Goal: Information Seeking & Learning: Find specific fact

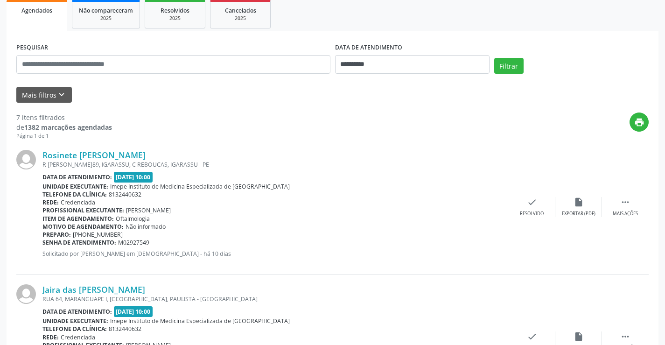
scroll to position [233, 0]
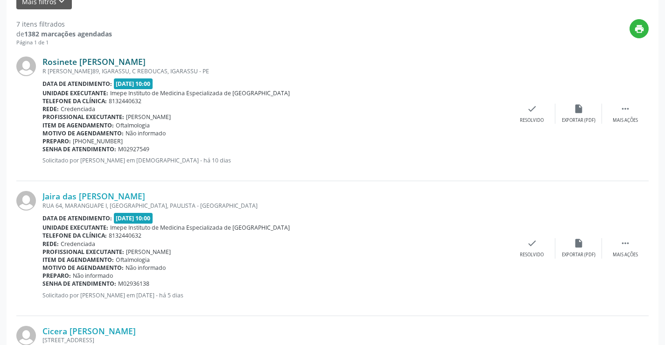
click at [103, 61] on link "Rosinete [PERSON_NAME]" at bounding box center [93, 61] width 103 height 10
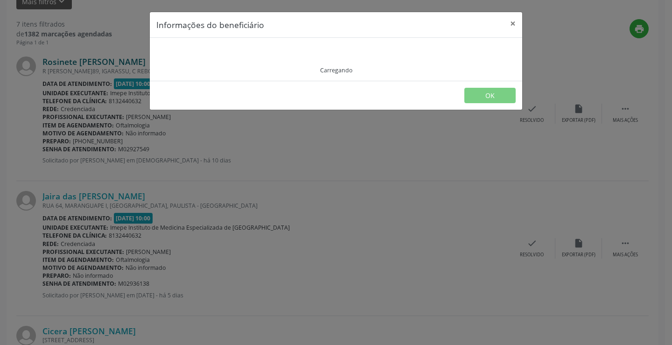
click at [103, 61] on div "Informações do beneficiário × Carregando OK" at bounding box center [336, 172] width 672 height 345
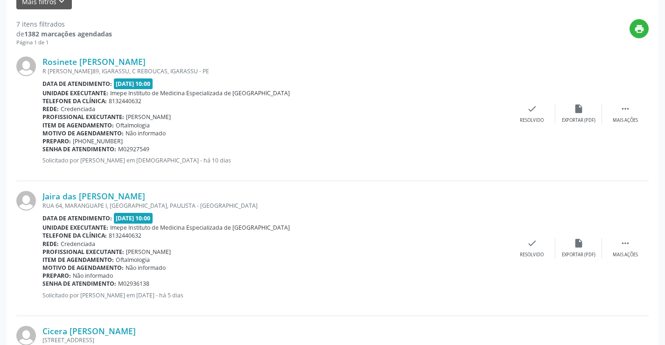
drag, startPoint x: 58, startPoint y: 58, endPoint x: 92, endPoint y: 175, distance: 121.9
click at [92, 175] on div "Rosinete [PERSON_NAME] [STREET_ADDRESS][PERSON_NAME] Data de atendimento: [DATE…" at bounding box center [332, 114] width 632 height 134
drag, startPoint x: 160, startPoint y: 62, endPoint x: 126, endPoint y: 62, distance: 34.0
drag, startPoint x: 126, startPoint y: 62, endPoint x: 115, endPoint y: 58, distance: 11.7
click at [115, 58] on link "Rosinete [PERSON_NAME]" at bounding box center [93, 61] width 103 height 10
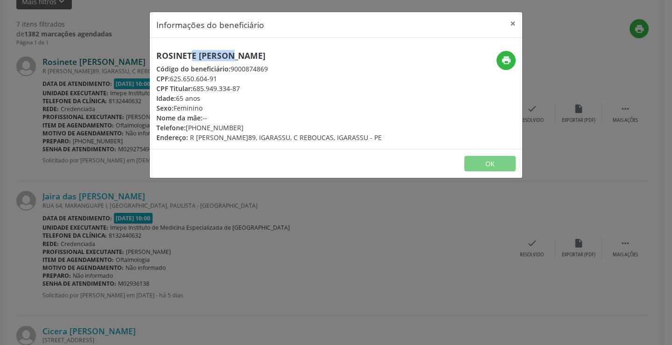
click at [115, 58] on div "Informações do beneficiário × Rosinete [PERSON_NAME] Código do beneficiário: 90…" at bounding box center [336, 172] width 672 height 345
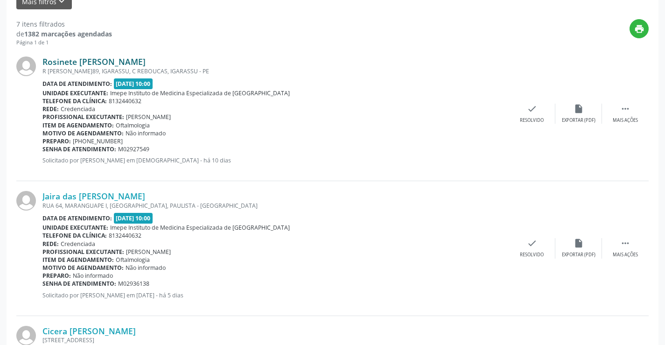
click at [115, 58] on link "Rosinete [PERSON_NAME]" at bounding box center [93, 61] width 103 height 10
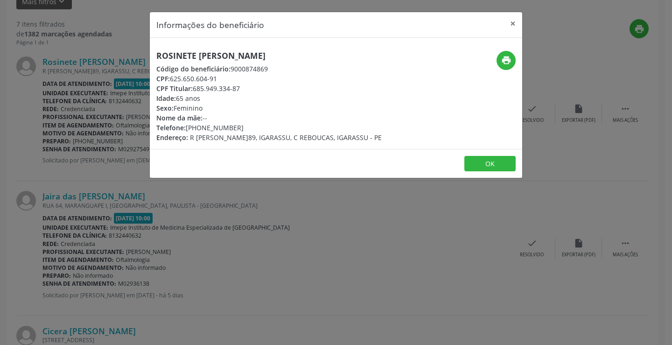
click at [228, 57] on h5 "Rosinete [PERSON_NAME]" at bounding box center [268, 56] width 225 height 10
copy div "Rosinete [PERSON_NAME]"
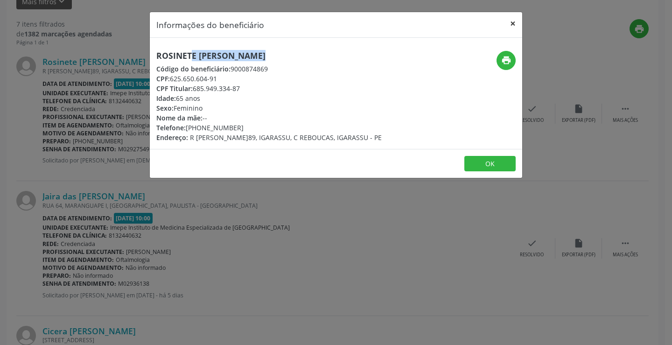
click at [512, 22] on button "×" at bounding box center [512, 23] width 19 height 23
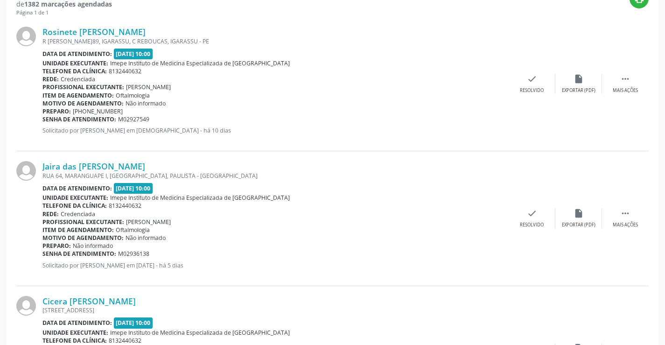
scroll to position [280, 0]
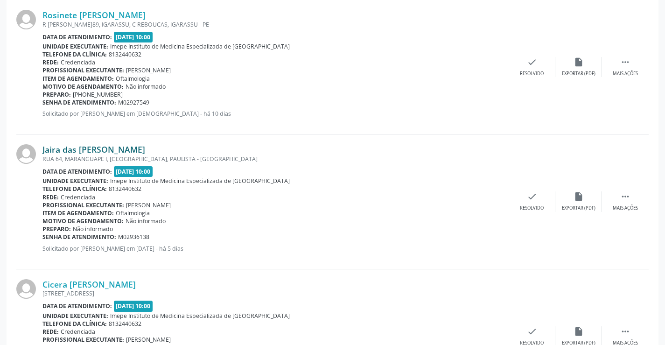
click at [84, 151] on link "Jaira das [PERSON_NAME]" at bounding box center [93, 149] width 103 height 10
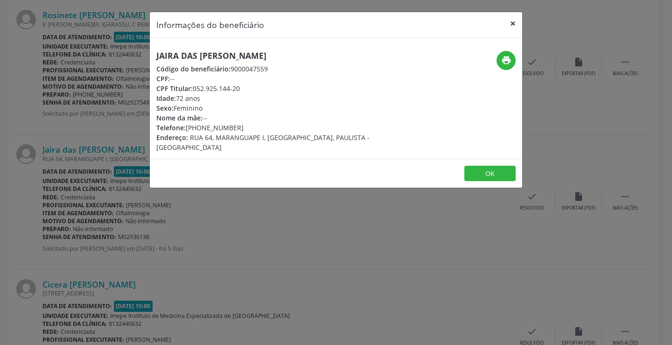
click at [516, 19] on button "×" at bounding box center [512, 23] width 19 height 23
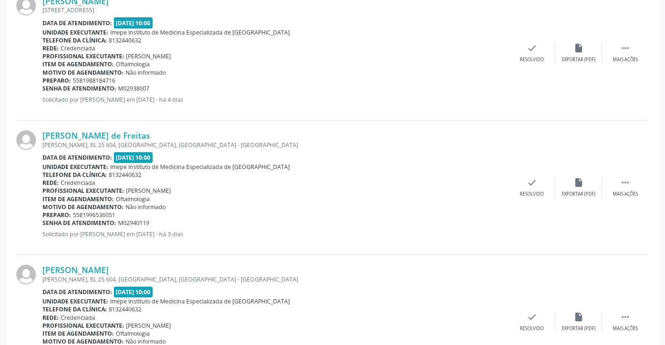
scroll to position [700, 0]
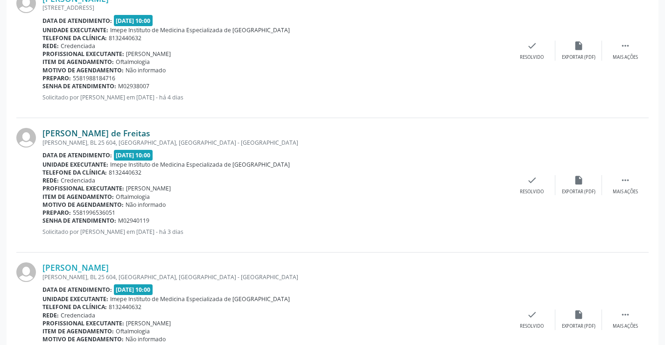
click at [150, 131] on link "[PERSON_NAME] de Freitas" at bounding box center [96, 133] width 108 height 10
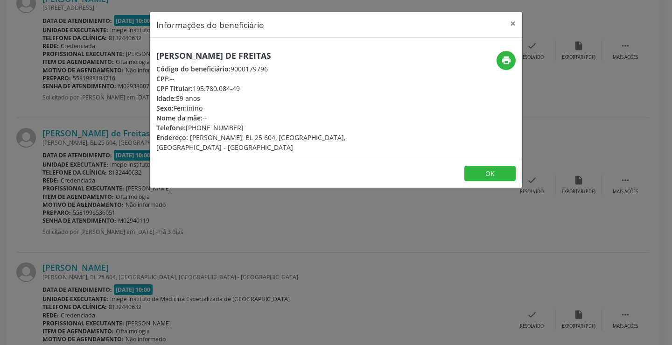
click at [364, 244] on div "Informações do beneficiário × [PERSON_NAME] de [PERSON_NAME] Código do benefici…" at bounding box center [336, 172] width 672 height 345
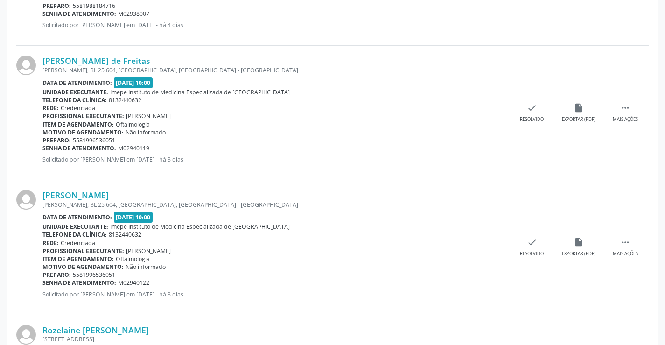
scroll to position [793, 0]
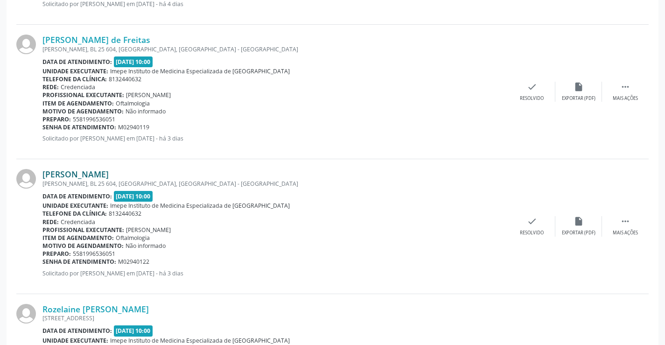
click at [106, 177] on link "[PERSON_NAME]" at bounding box center [75, 174] width 66 height 10
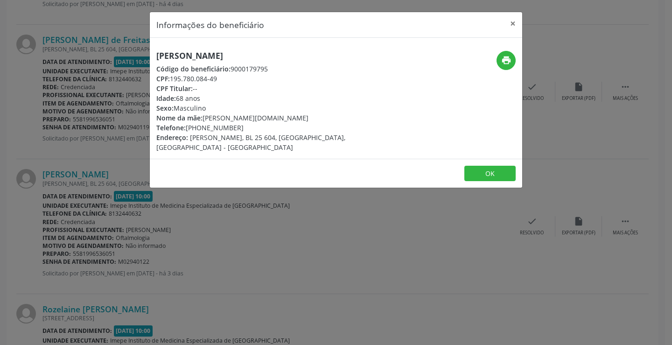
click at [364, 220] on div "Informações do beneficiário × [PERSON_NAME] Código do beneficiário: 9000179795 …" at bounding box center [336, 172] width 672 height 345
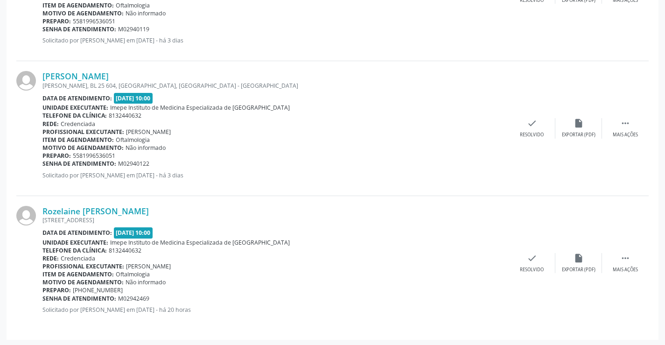
scroll to position [892, 0]
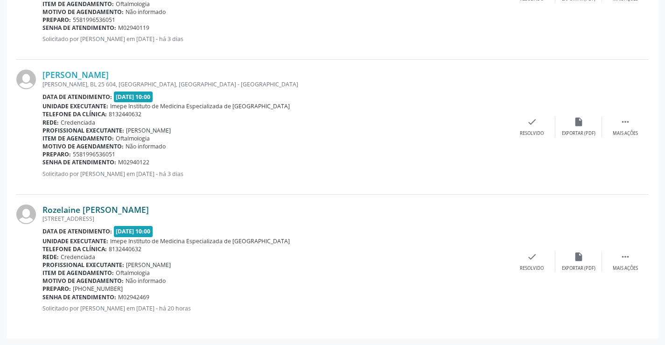
click at [93, 214] on link "Rozelaine [PERSON_NAME]" at bounding box center [95, 209] width 106 height 10
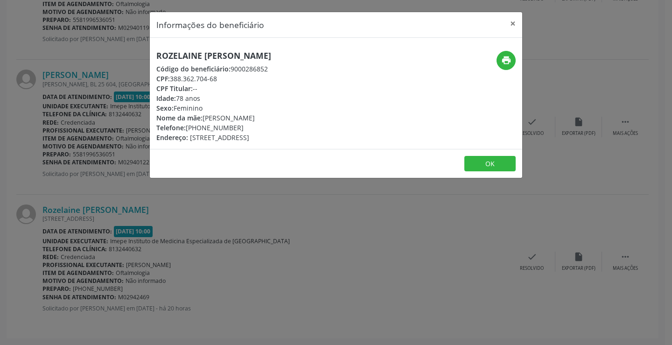
click at [324, 257] on div "Informações do beneficiário × [PERSON_NAME] Código do beneficiário: 9000286852 …" at bounding box center [336, 172] width 672 height 345
